Goal: Task Accomplishment & Management: Manage account settings

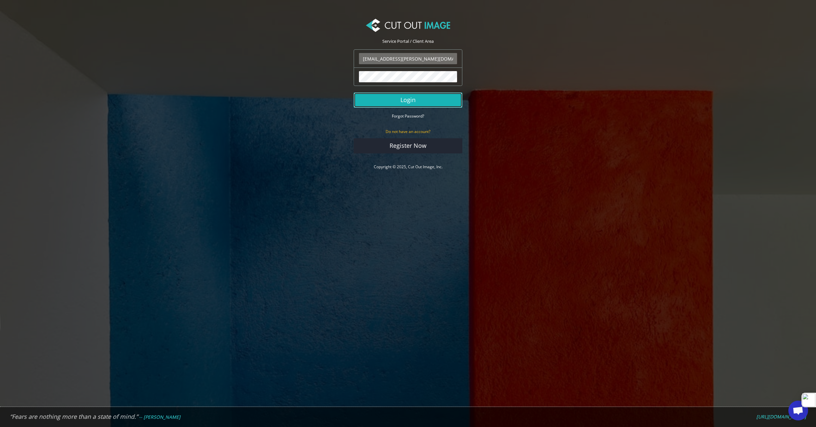
click at [438, 94] on button "Login" at bounding box center [408, 99] width 109 height 15
click at [434, 99] on button "Login" at bounding box center [408, 99] width 109 height 15
click at [431, 108] on form "dong.lee@luqom.com The login field is required. The password field is required.…" at bounding box center [408, 101] width 109 height 104
click at [426, 103] on button "Login" at bounding box center [408, 99] width 109 height 15
click at [432, 102] on button "Login" at bounding box center [408, 99] width 109 height 15
